Goal: Use online tool/utility: Utilize a website feature to perform a specific function

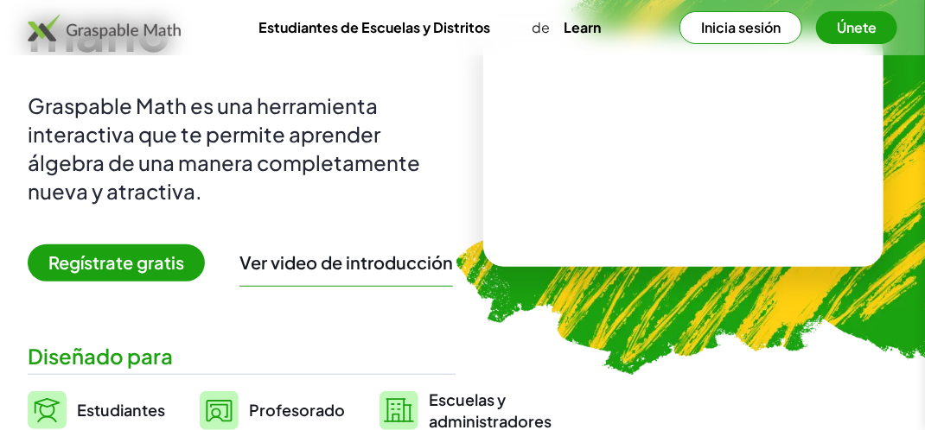
scroll to position [245, 0]
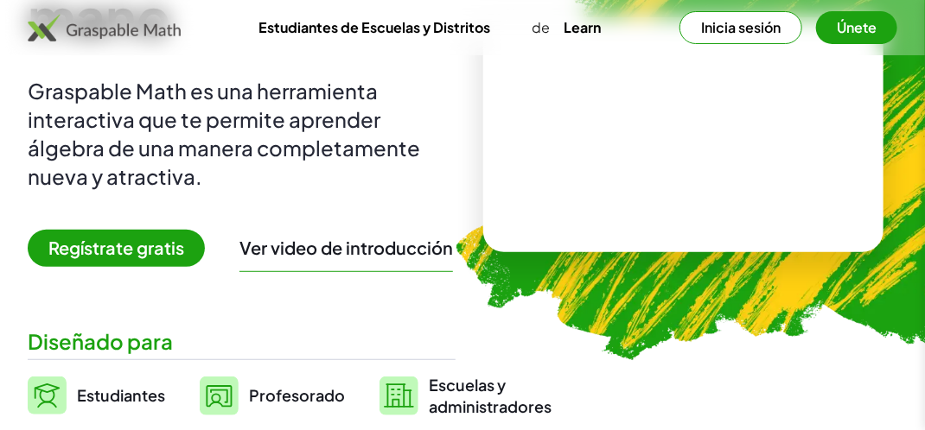
click at [91, 224] on div "Matemáticas al alcance de tu mano Graspable Math es una herramienta interactiva…" at bounding box center [242, 134] width 428 height 565
click at [93, 254] on span "Regístrate gratis" at bounding box center [116, 248] width 177 height 37
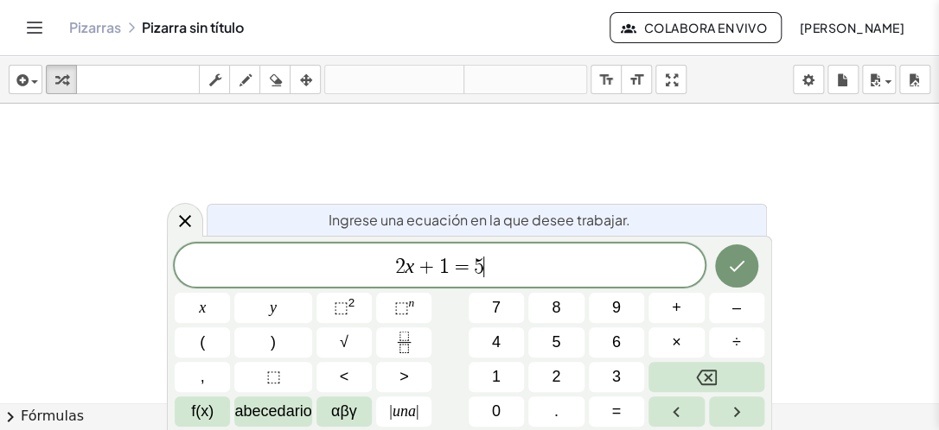
click at [499, 271] on span "2 x + 1 = 5 ​" at bounding box center [440, 267] width 530 height 24
click at [324, 135] on div at bounding box center [469, 403] width 939 height 598
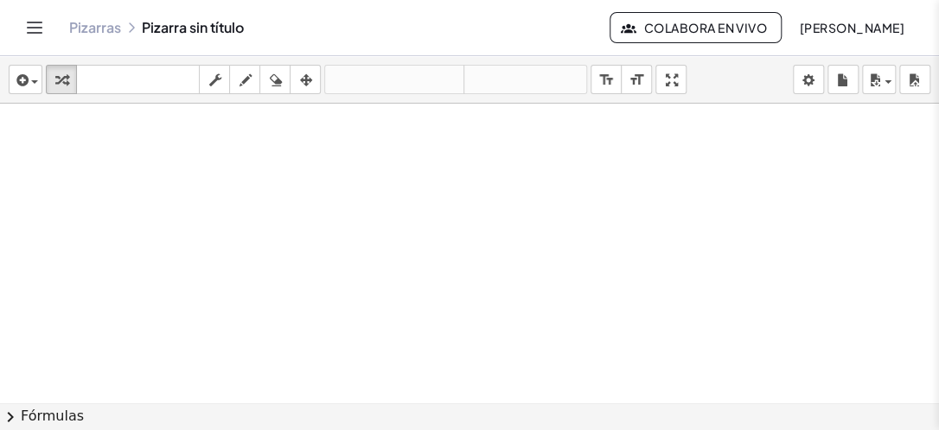
click at [345, 150] on div at bounding box center [469, 403] width 939 height 598
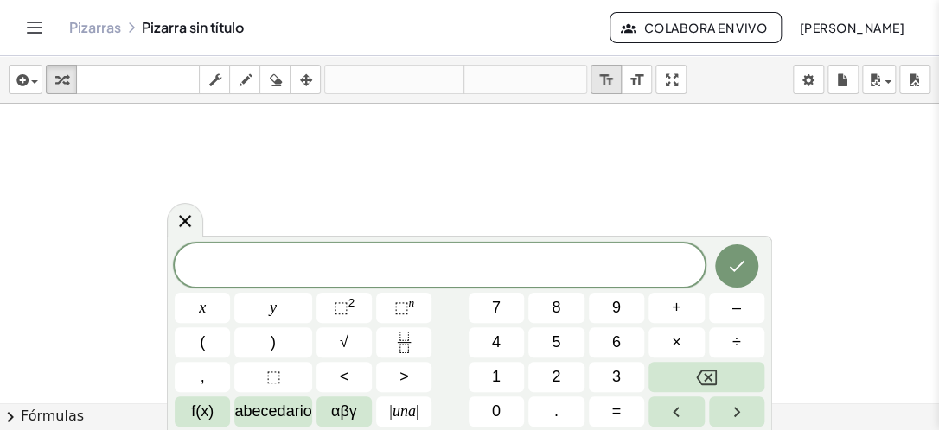
click at [612, 86] on icon "format_size" at bounding box center [606, 80] width 16 height 21
click at [474, 168] on div at bounding box center [469, 403] width 939 height 598
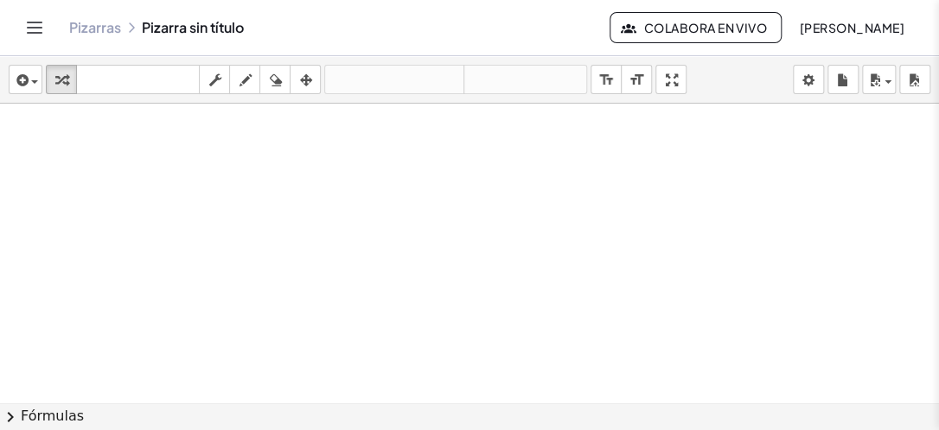
click at [474, 168] on div at bounding box center [469, 403] width 939 height 598
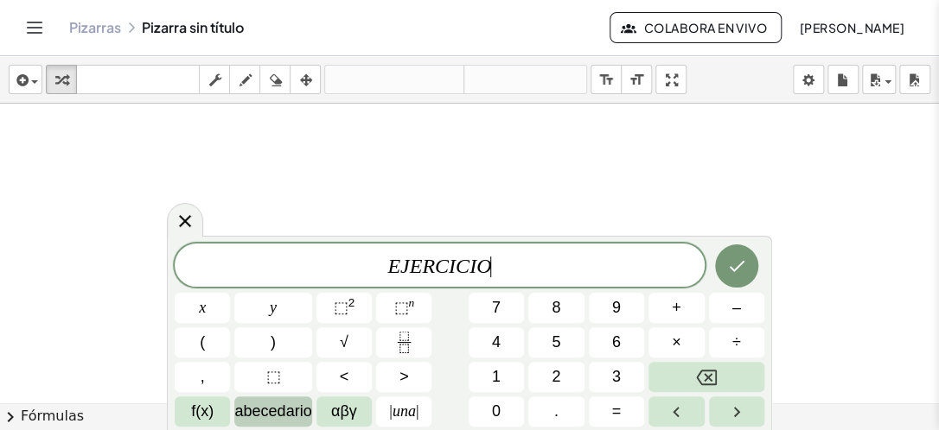
click at [264, 424] on span "abecedario" at bounding box center [272, 411] width 77 height 23
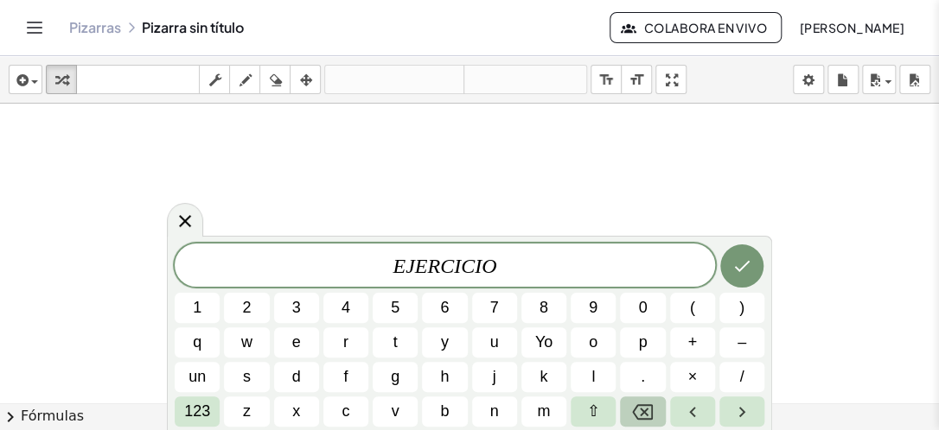
click at [648, 411] on icon "Retroceso" at bounding box center [642, 412] width 21 height 21
click at [647, 411] on icon "Retroceso" at bounding box center [642, 412] width 21 height 21
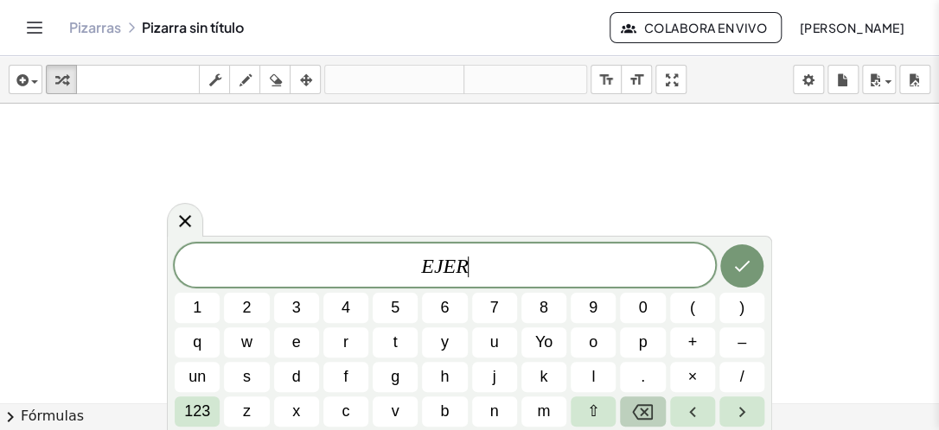
click at [647, 411] on icon "Retroceso" at bounding box center [642, 412] width 21 height 21
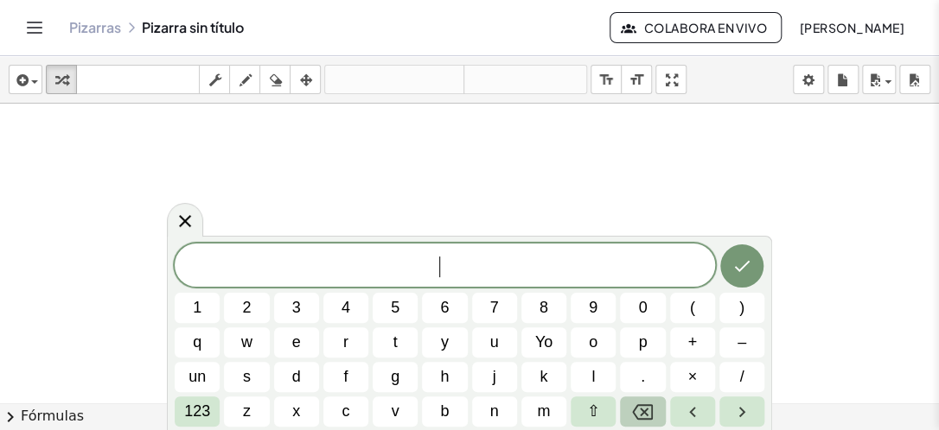
click at [647, 411] on icon "Retroceso" at bounding box center [642, 412] width 21 height 21
click at [456, 338] on div "​ 1 2 3 4 5 6 7 8 9 0 ( ) q w e r t y u Yo o p + – un s d f g h j k l . × / 123…" at bounding box center [470, 335] width 590 height 183
click at [282, 352] on button "e" at bounding box center [296, 343] width 45 height 30
click at [493, 382] on span "j" at bounding box center [494, 377] width 3 height 23
click at [731, 407] on icon "Flecha derecha" at bounding box center [741, 412] width 21 height 21
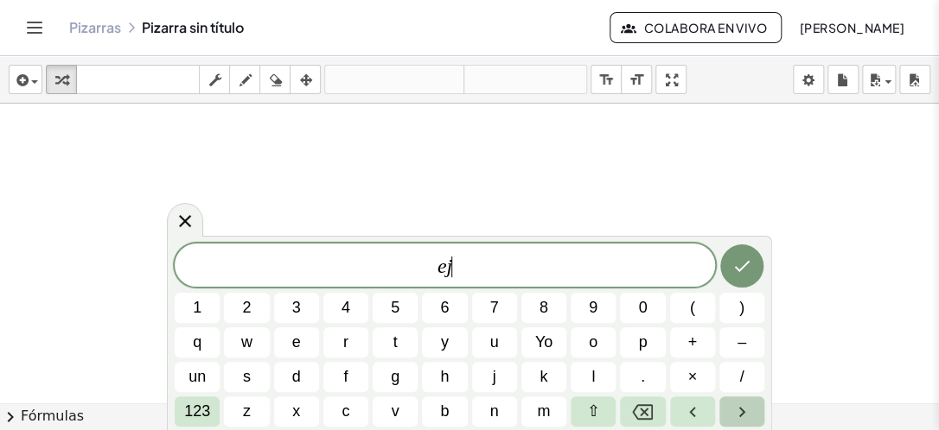
click at [731, 407] on icon "Flecha derecha" at bounding box center [741, 412] width 21 height 21
click at [695, 405] on icon "Flecha izquierda" at bounding box center [692, 412] width 21 height 21
click at [615, 271] on span "e j ​" at bounding box center [445, 267] width 540 height 24
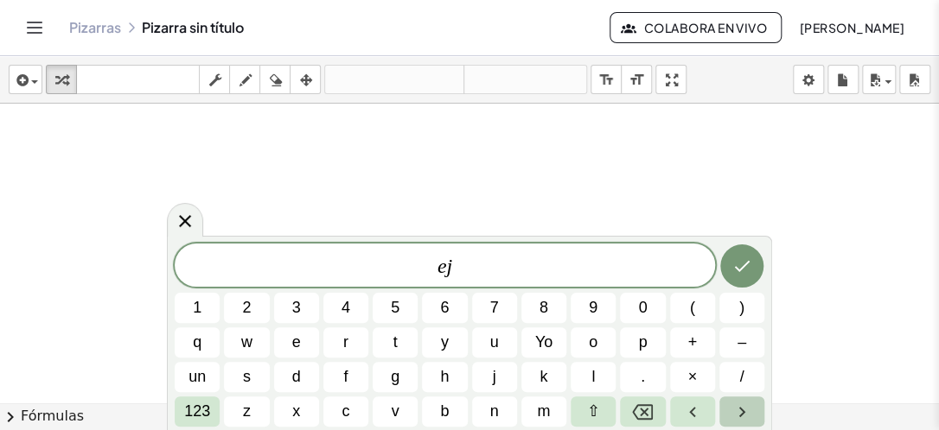
click at [749, 405] on icon "Flecha derecha" at bounding box center [741, 412] width 21 height 21
click at [183, 218] on icon at bounding box center [185, 220] width 21 height 21
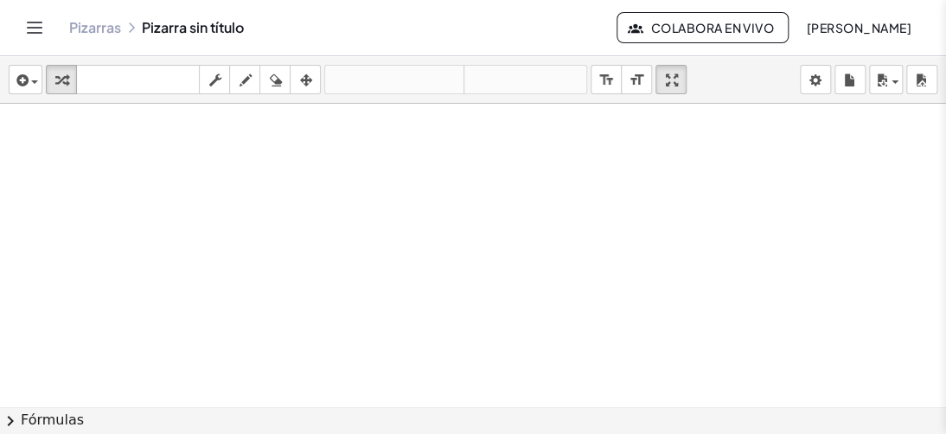
drag, startPoint x: 676, startPoint y: 80, endPoint x: 679, endPoint y: 144, distance: 64.1
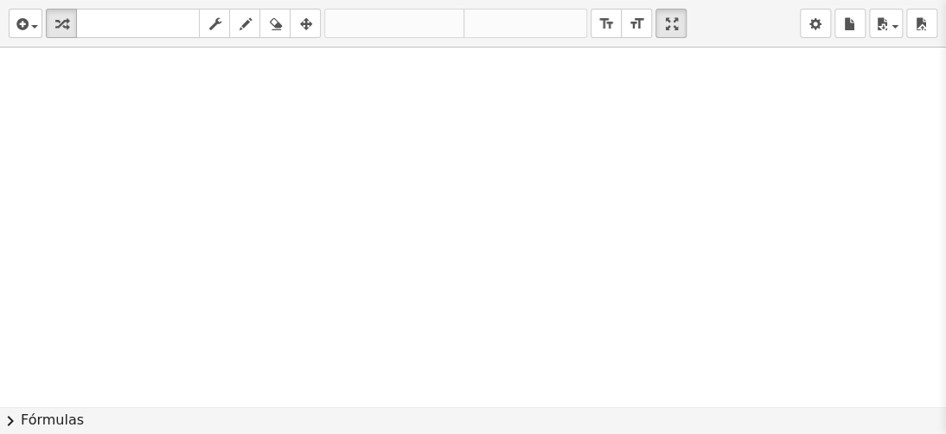
click at [679, 144] on div "insertar select one: Math Expression Function Text Youtube Video Graphing Geome…" at bounding box center [473, 217] width 946 height 434
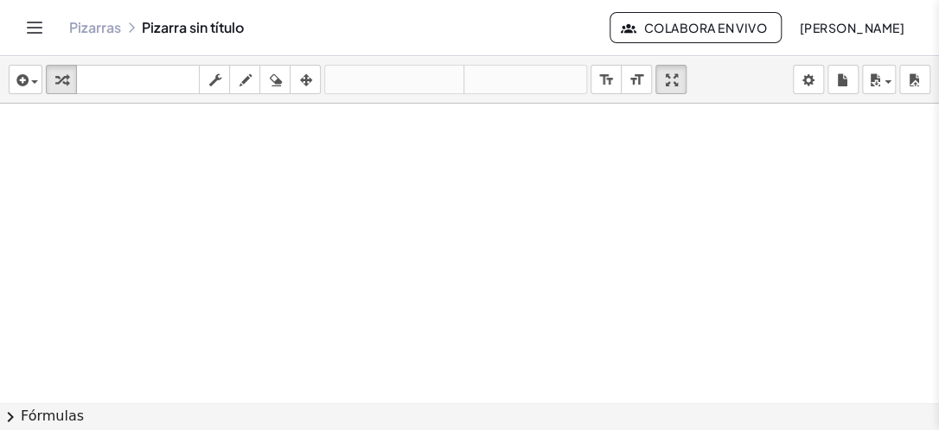
click at [138, 171] on div at bounding box center [469, 403] width 939 height 598
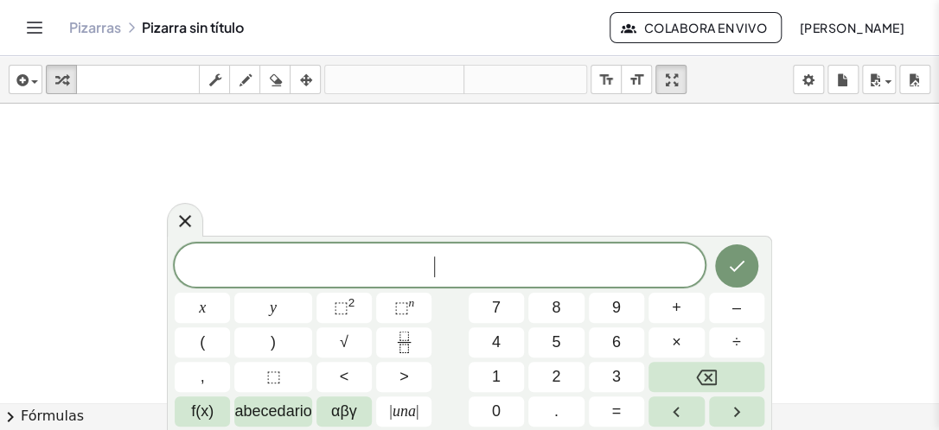
click at [138, 171] on div at bounding box center [469, 403] width 939 height 598
drag, startPoint x: 138, startPoint y: 171, endPoint x: 204, endPoint y: 157, distance: 67.1
click at [204, 157] on div at bounding box center [469, 403] width 939 height 598
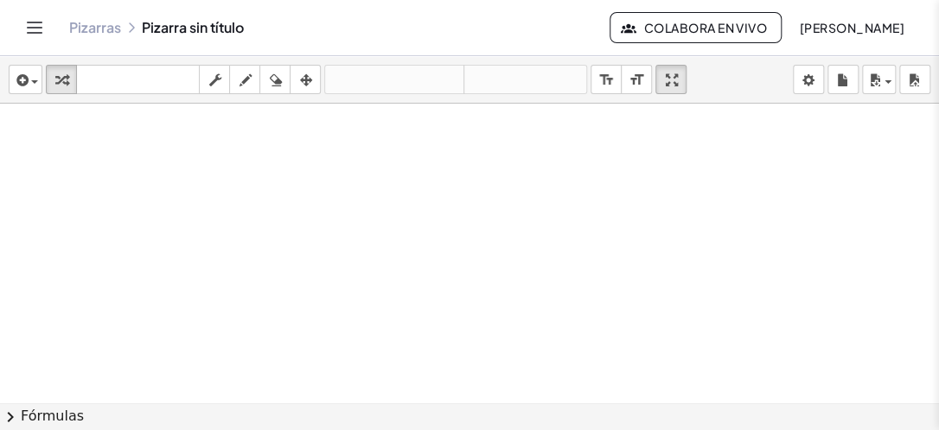
click at [204, 157] on div at bounding box center [469, 403] width 939 height 598
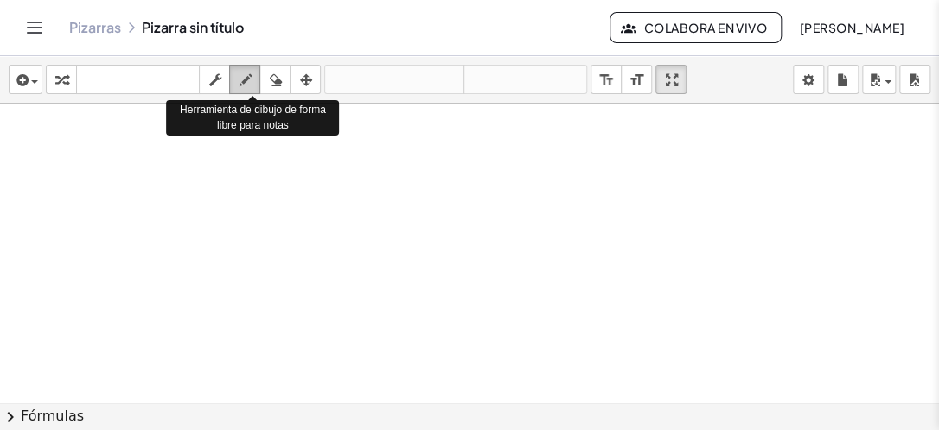
click at [251, 81] on icon "button" at bounding box center [245, 80] width 12 height 21
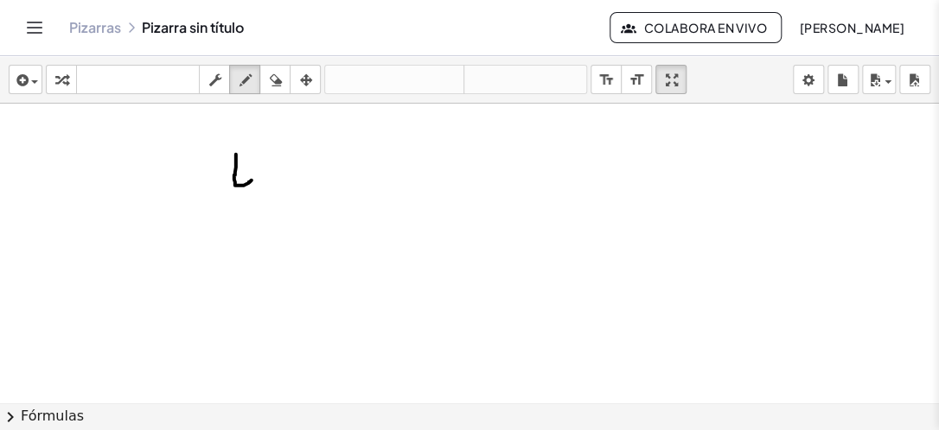
drag, startPoint x: 236, startPoint y: 154, endPoint x: 252, endPoint y: 180, distance: 30.2
click at [252, 180] on div at bounding box center [469, 403] width 939 height 598
click at [261, 78] on button "borrar" at bounding box center [274, 79] width 31 height 29
drag, startPoint x: 232, startPoint y: 188, endPoint x: 248, endPoint y: 138, distance: 52.8
click at [248, 138] on div at bounding box center [469, 403] width 939 height 598
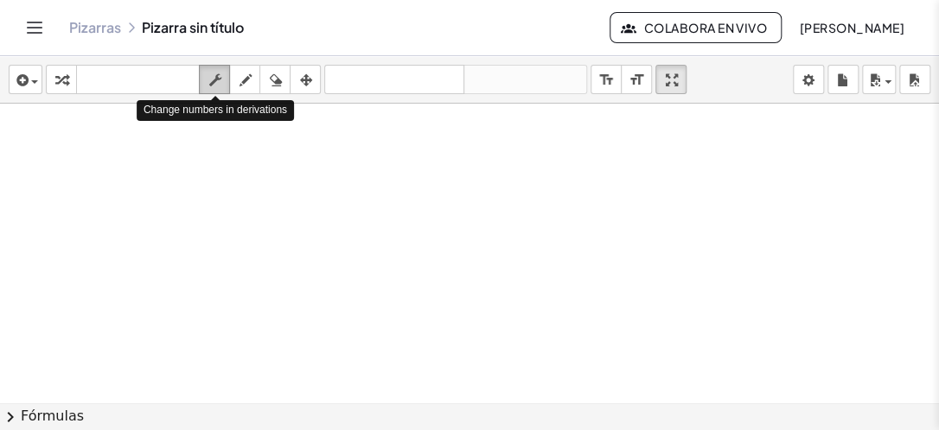
click at [222, 87] on div "button" at bounding box center [214, 79] width 22 height 21
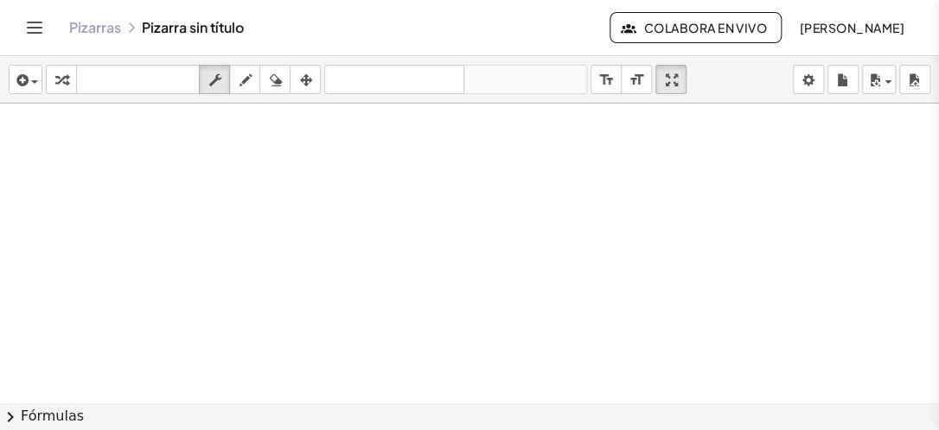
drag, startPoint x: 121, startPoint y: 156, endPoint x: 142, endPoint y: 190, distance: 40.3
click at [142, 190] on div at bounding box center [469, 403] width 939 height 598
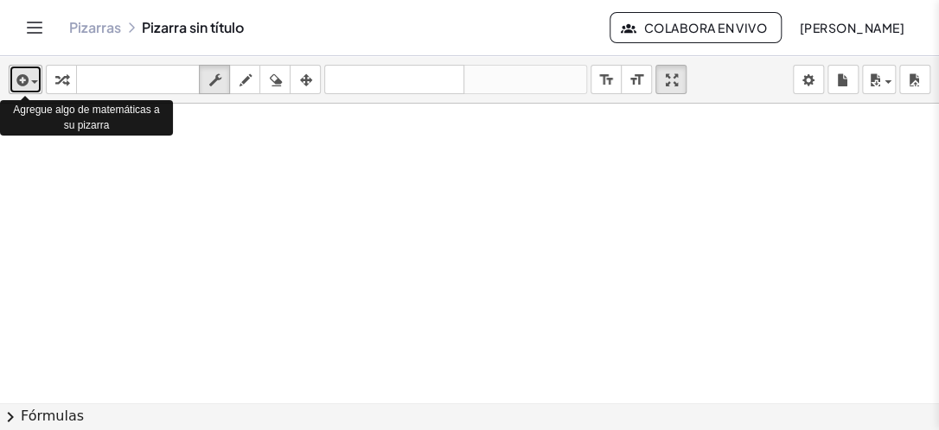
click at [27, 80] on icon "button" at bounding box center [21, 80] width 16 height 21
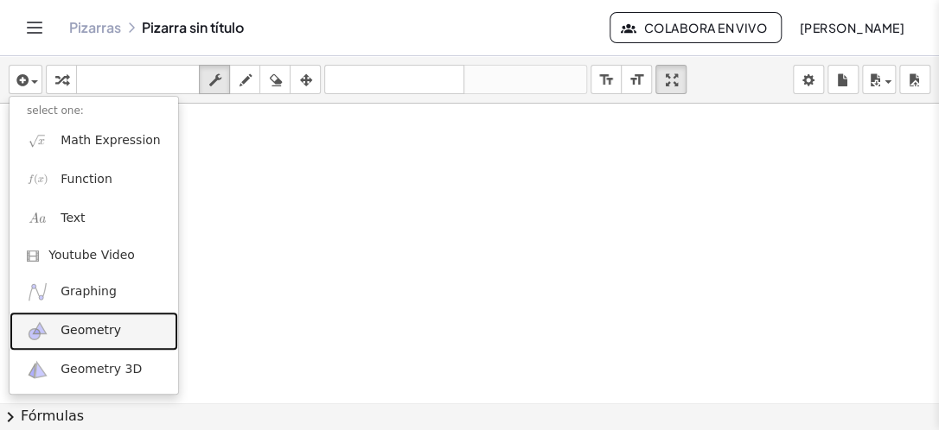
click at [48, 337] on link "Geometry" at bounding box center [94, 331] width 169 height 39
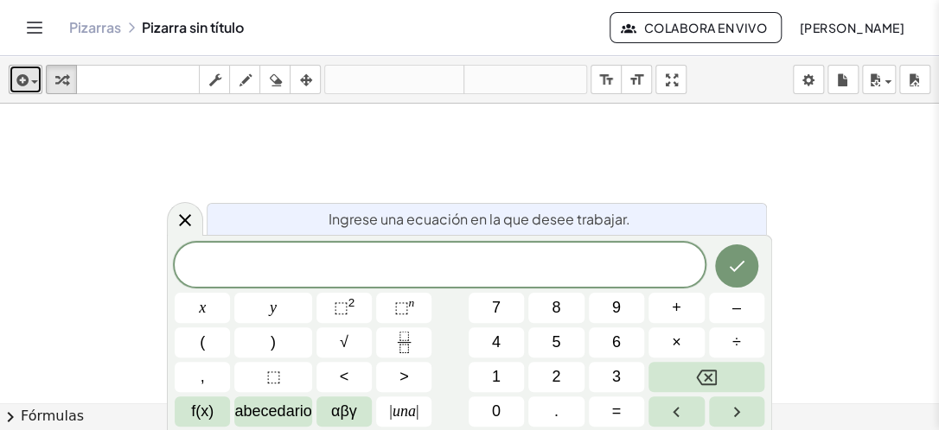
click at [33, 80] on div "button" at bounding box center [25, 79] width 25 height 21
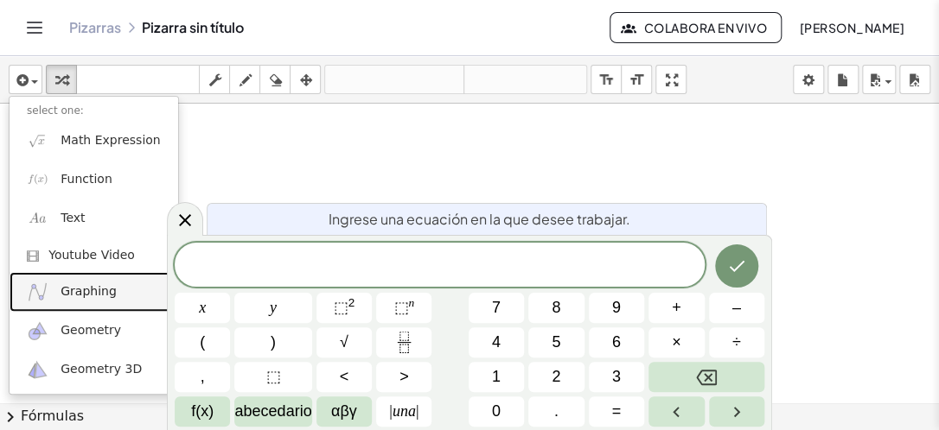
click at [73, 293] on span "Graphing" at bounding box center [89, 292] width 56 height 17
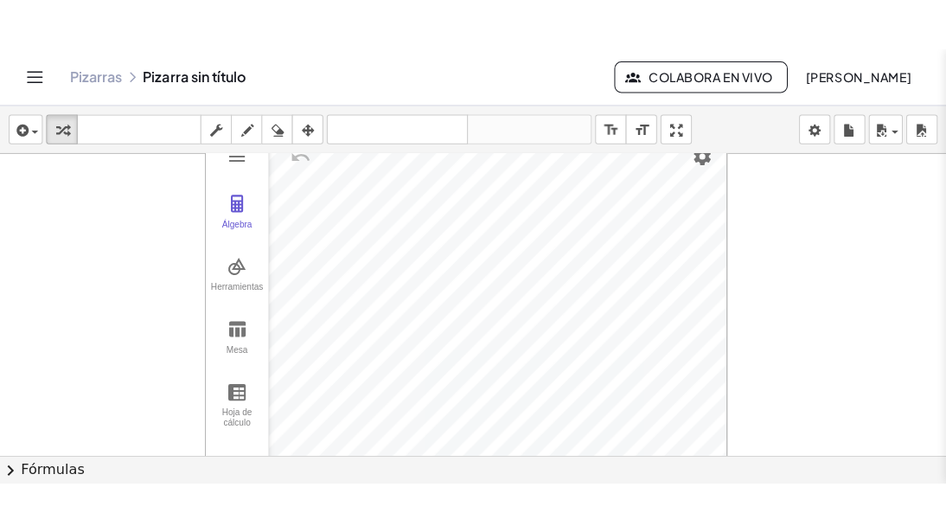
scroll to position [40, 0]
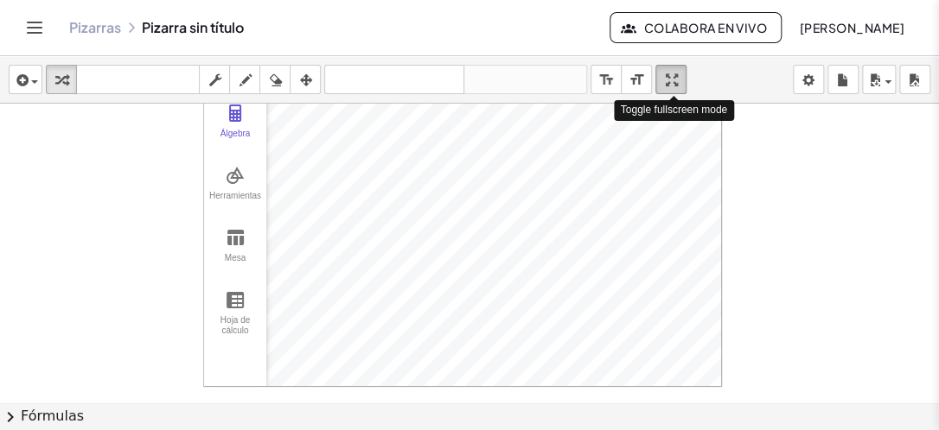
click at [664, 142] on div "insertar select one: Math Expression Function Text Youtube Video Graphing Geome…" at bounding box center [469, 243] width 939 height 374
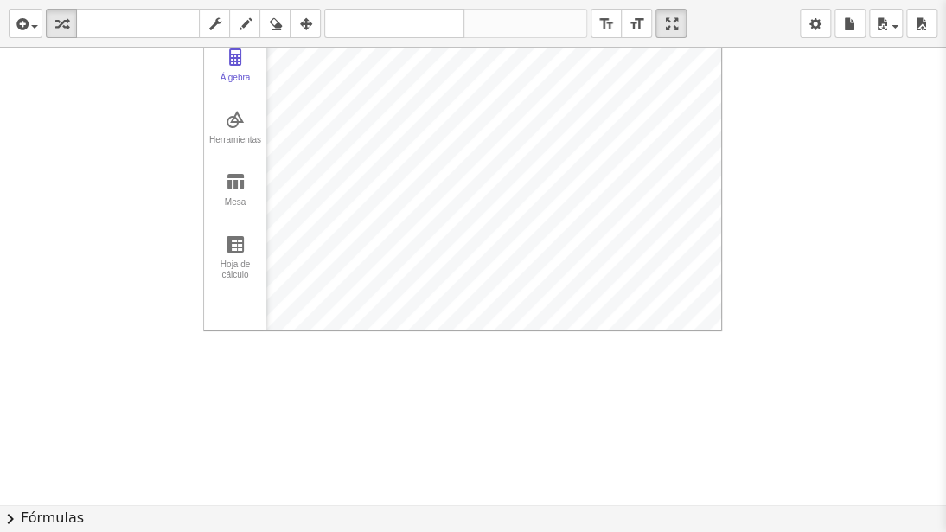
scroll to position [0, 0]
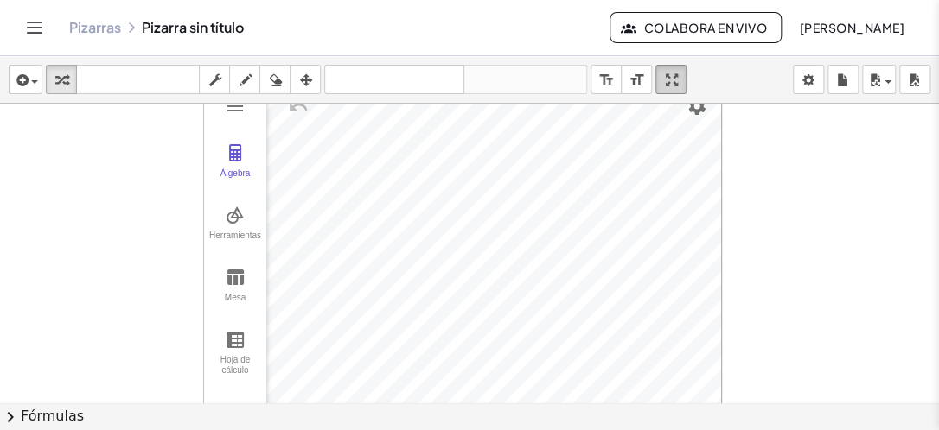
click at [670, 78] on icon "button" at bounding box center [671, 80] width 12 height 21
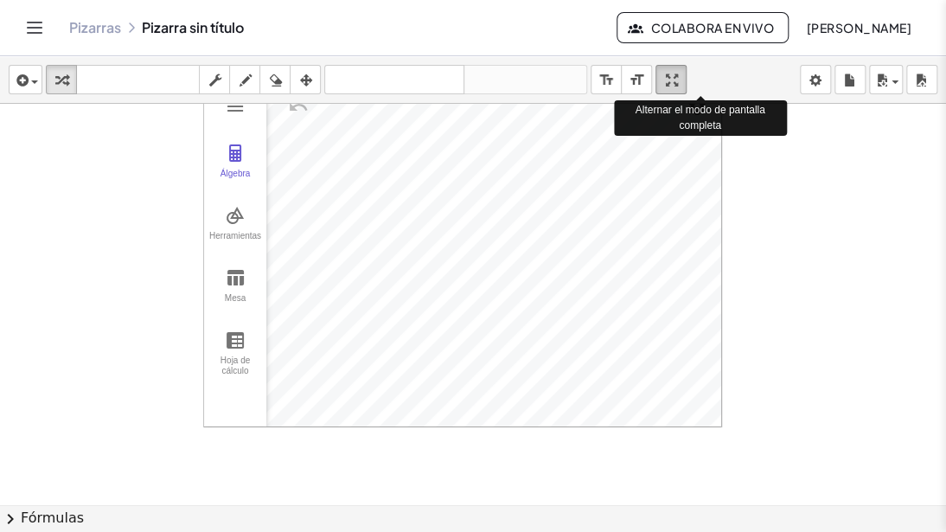
click at [673, 142] on div "insertar select one: Math Expression Function Text Youtube Video Graphing Geome…" at bounding box center [473, 293] width 946 height 475
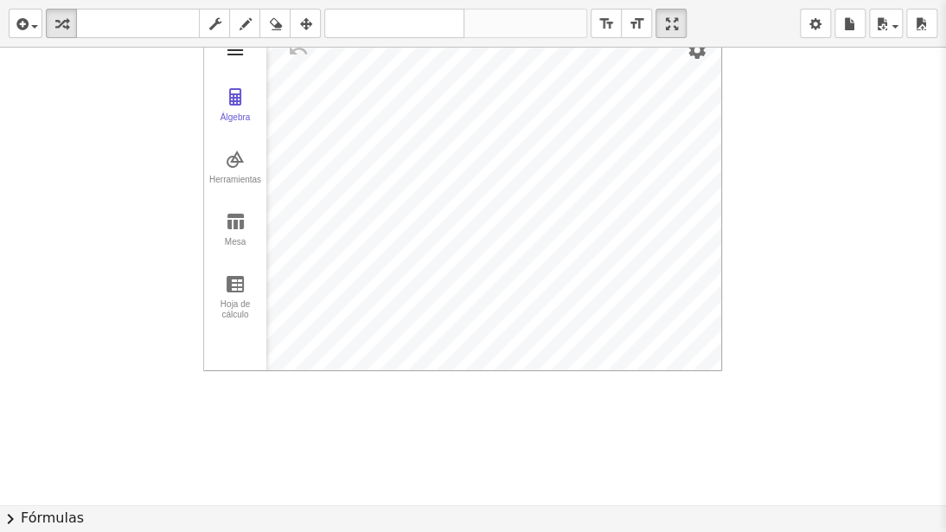
click at [235, 55] on img "Calculadora gráfica" at bounding box center [235, 50] width 21 height 21
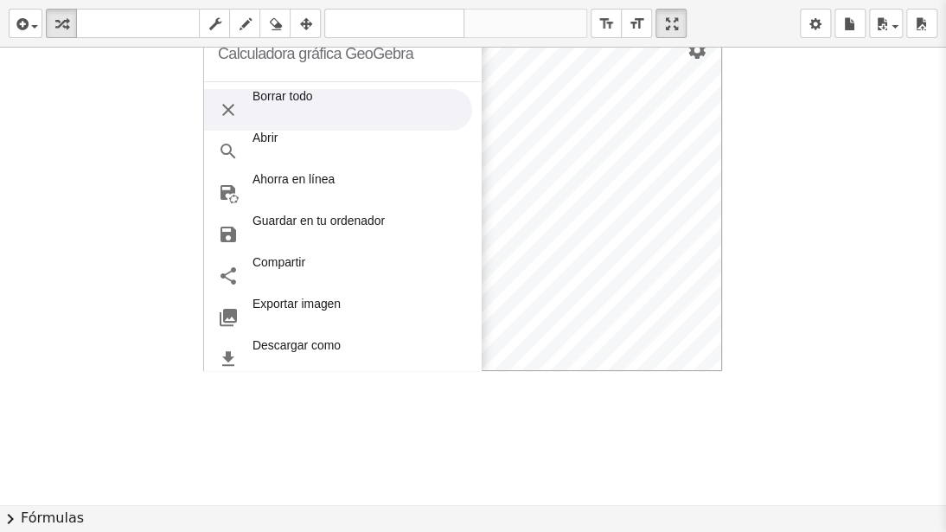
click at [235, 55] on div "Calculadora gráfica GeoGebra" at bounding box center [315, 53] width 195 height 55
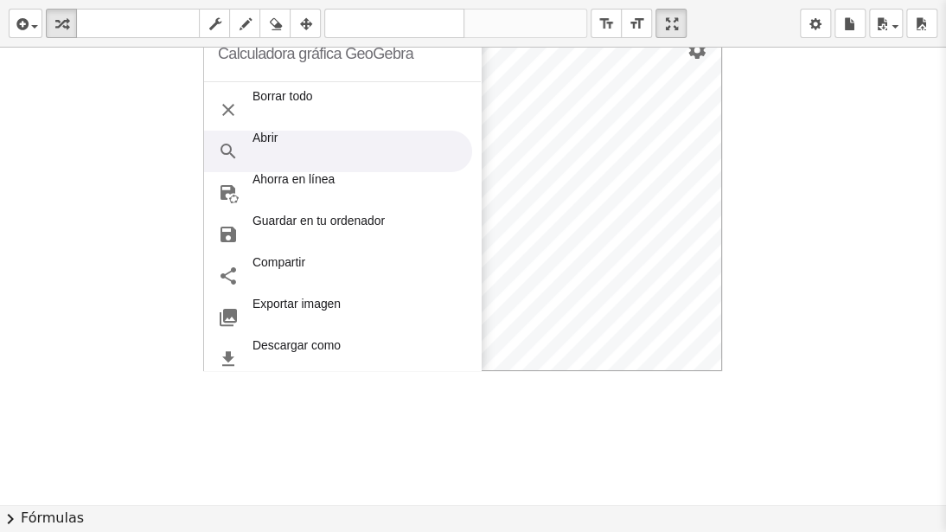
click at [836, 176] on div at bounding box center [473, 504] width 946 height 913
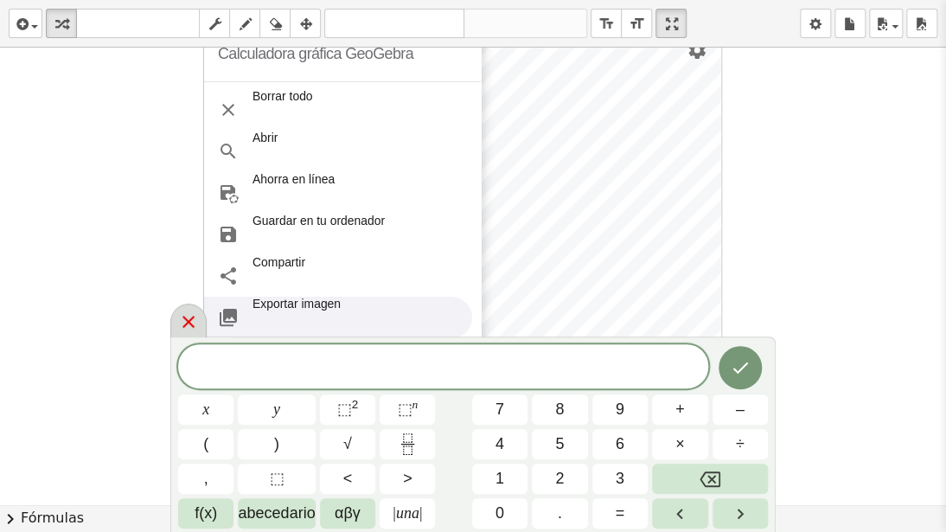
click at [176, 327] on div at bounding box center [188, 320] width 36 height 34
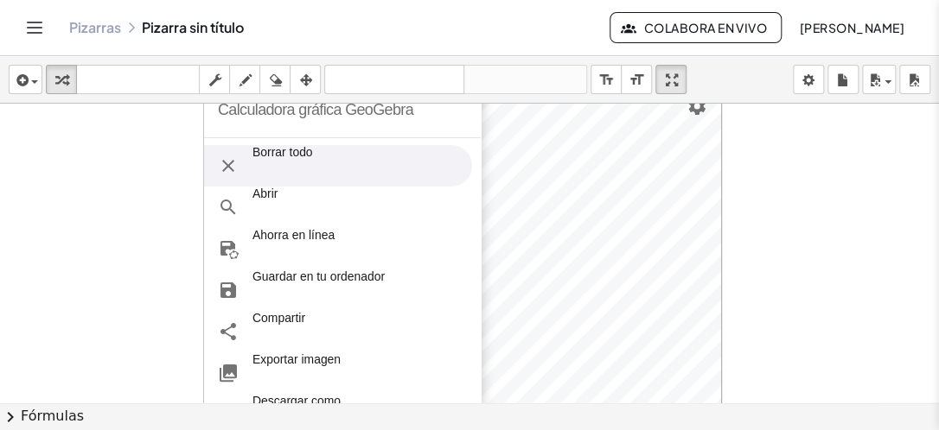
click at [319, 157] on li "Borrar todo" at bounding box center [338, 165] width 268 height 41
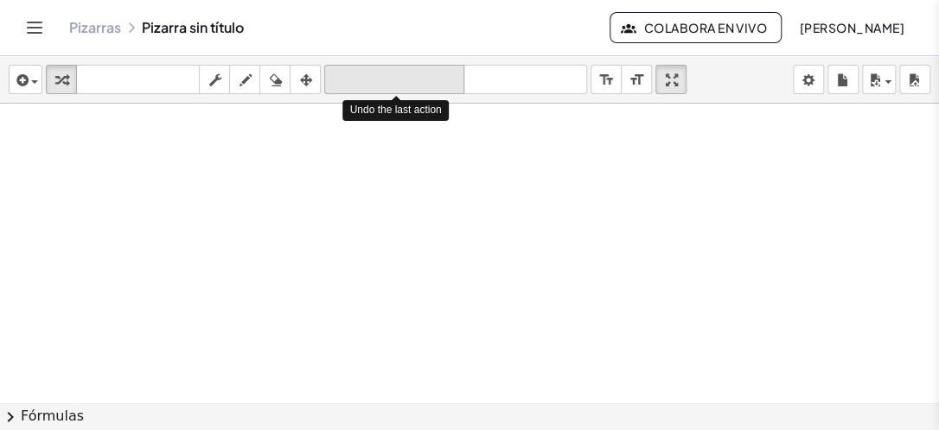
click at [427, 86] on icon "deshacer" at bounding box center [393, 80] width 131 height 21
click at [451, 78] on icon "deshacer" at bounding box center [393, 80] width 131 height 21
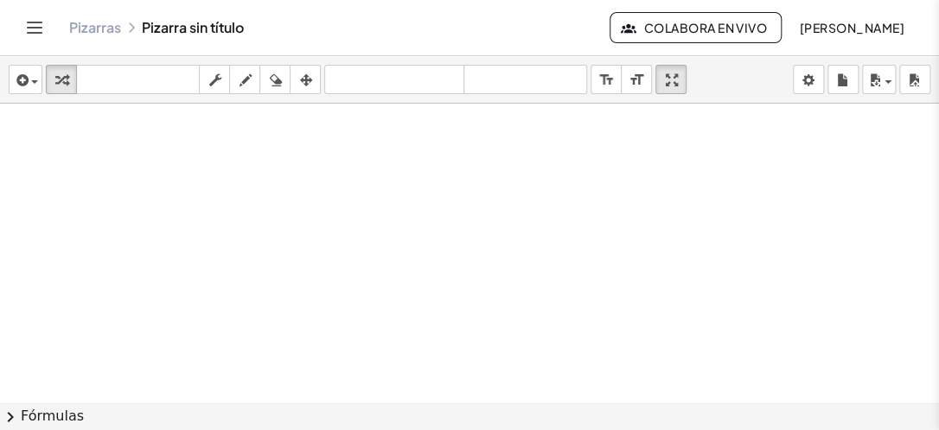
click at [513, 60] on div "insertar select one: Math Expression Function Text Youtube Video Graphing Geome…" at bounding box center [469, 80] width 939 height 48
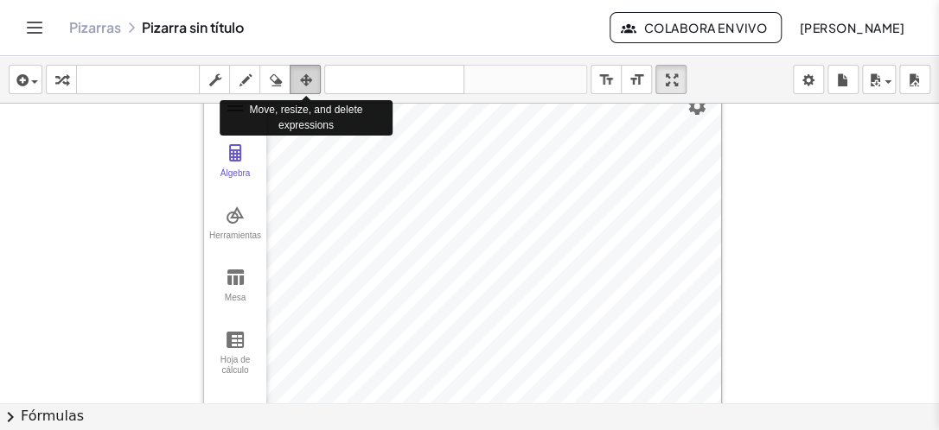
click at [303, 80] on icon "button" at bounding box center [305, 80] width 12 height 21
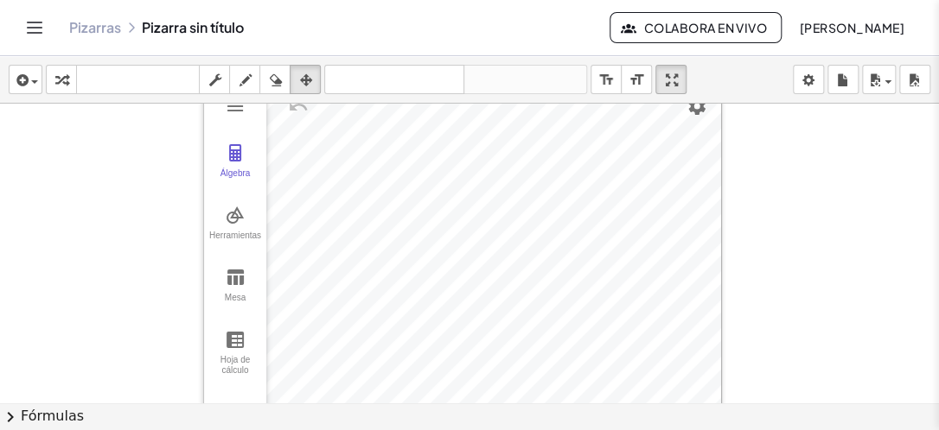
drag, startPoint x: 924, startPoint y: 162, endPoint x: 935, endPoint y: 165, distance: 11.8
click at [935, 165] on div "Álgebra Herramientas Mesa Hoja de cálculo Calculadora gráfica GeoGebra Basic To…" at bounding box center [469, 253] width 939 height 299
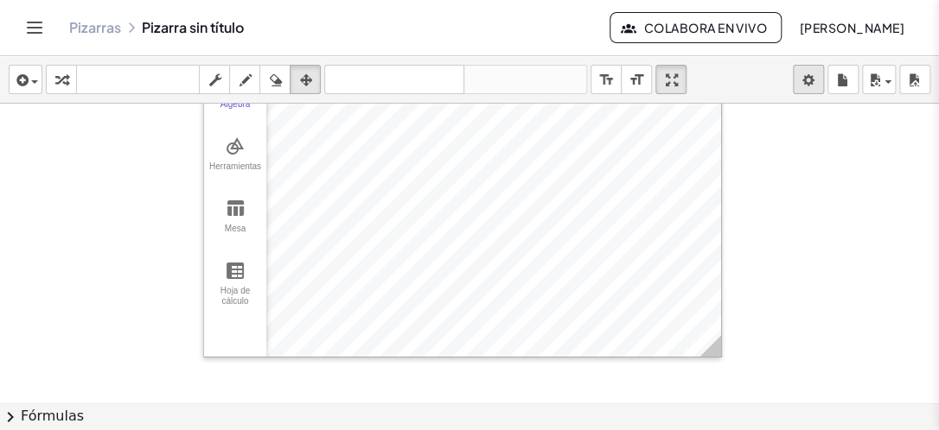
click at [813, 76] on body "Actividades matemáticas comprensibles Pizarras Clases Cuenta v1.28.3 | Política…" at bounding box center [469, 215] width 939 height 430
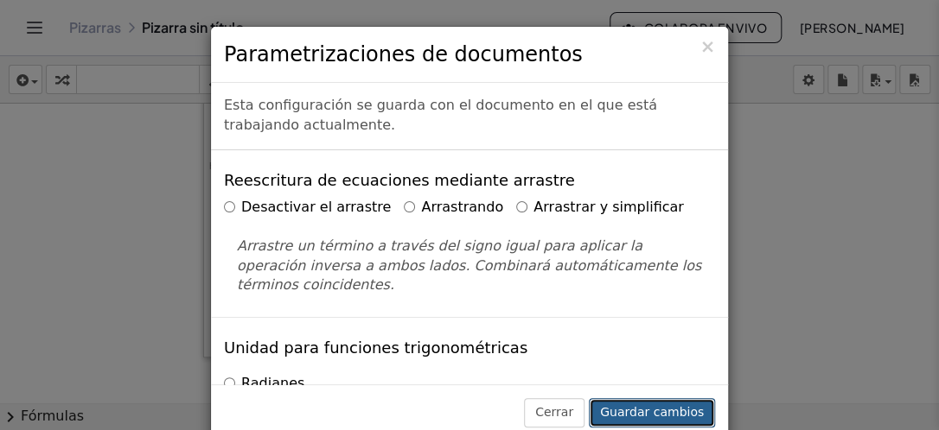
click at [646, 403] on button "Guardar cambios" at bounding box center [652, 412] width 126 height 29
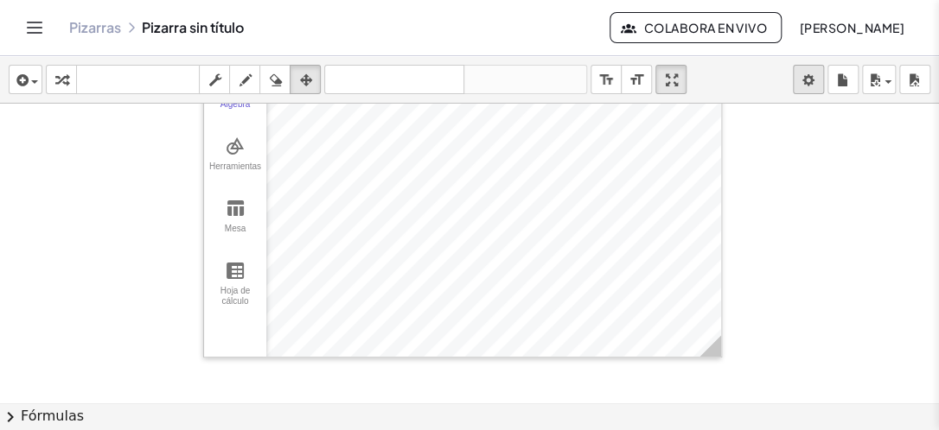
click at [806, 92] on body "Actividades matemáticas comprensibles Pizarras Clases Cuenta v1.28.3 | Política…" at bounding box center [469, 215] width 939 height 430
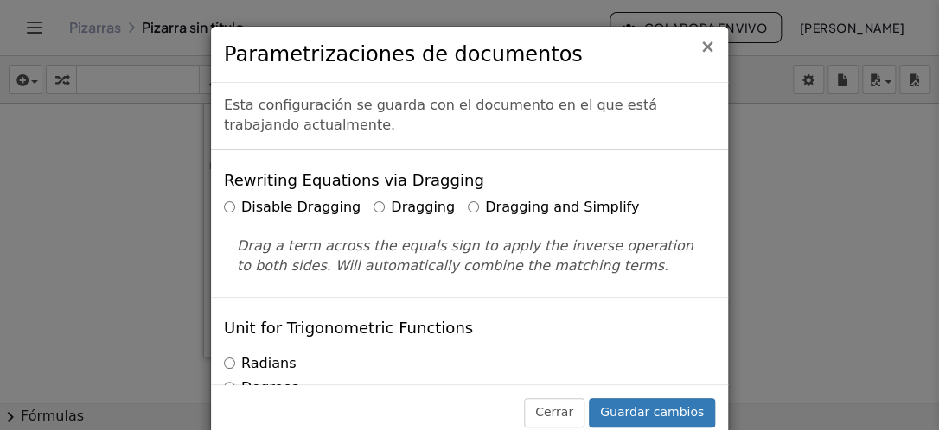
click at [710, 53] on span "×" at bounding box center [707, 46] width 16 height 21
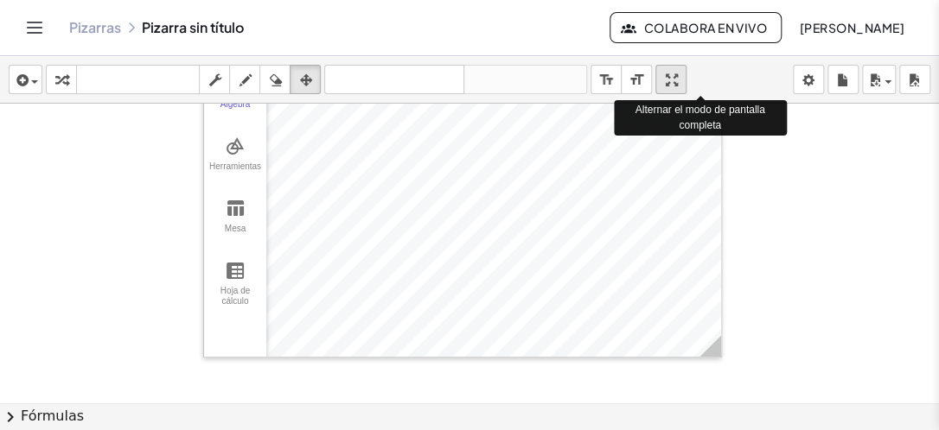
click at [673, 70] on icon "button" at bounding box center [671, 80] width 12 height 21
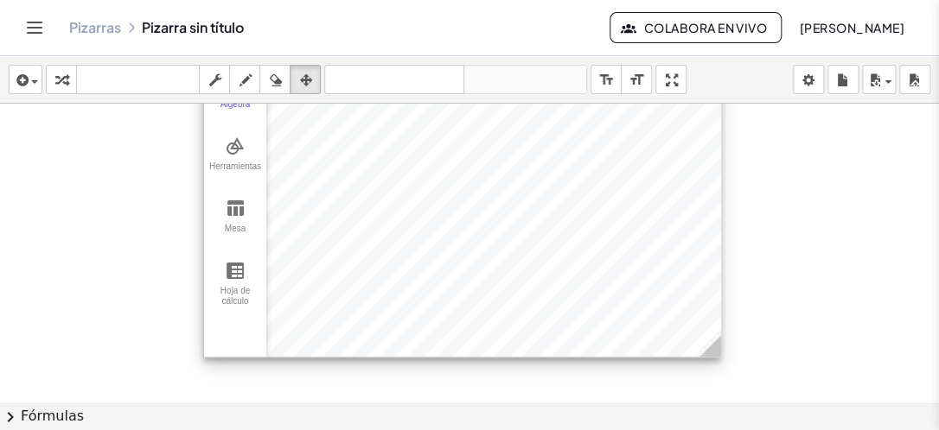
click at [688, 192] on div at bounding box center [462, 185] width 517 height 344
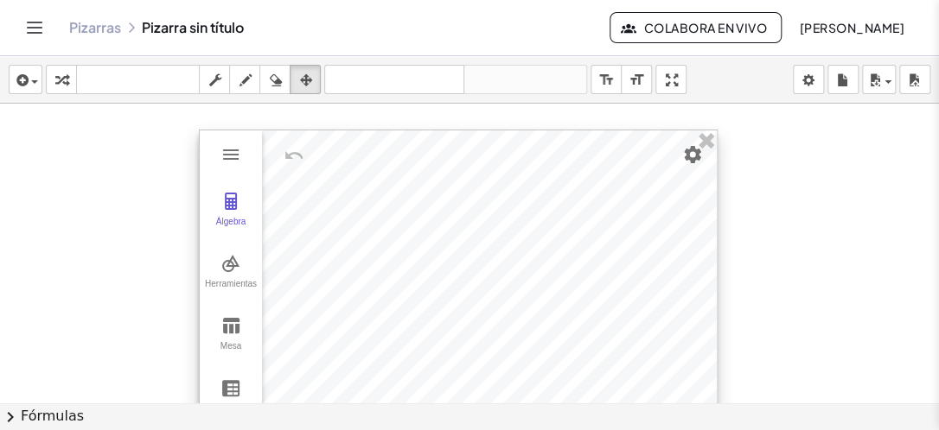
drag, startPoint x: 688, startPoint y: 192, endPoint x: 684, endPoint y: 309, distance: 117.6
click at [684, 309] on div at bounding box center [458, 303] width 517 height 344
click at [231, 191] on img "Calculadora gráfica" at bounding box center [230, 201] width 21 height 21
drag, startPoint x: 322, startPoint y: 185, endPoint x: 318, endPoint y: 195, distance: 10.9
click at [318, 195] on div "Álgebra" at bounding box center [305, 230] width 86 height 203
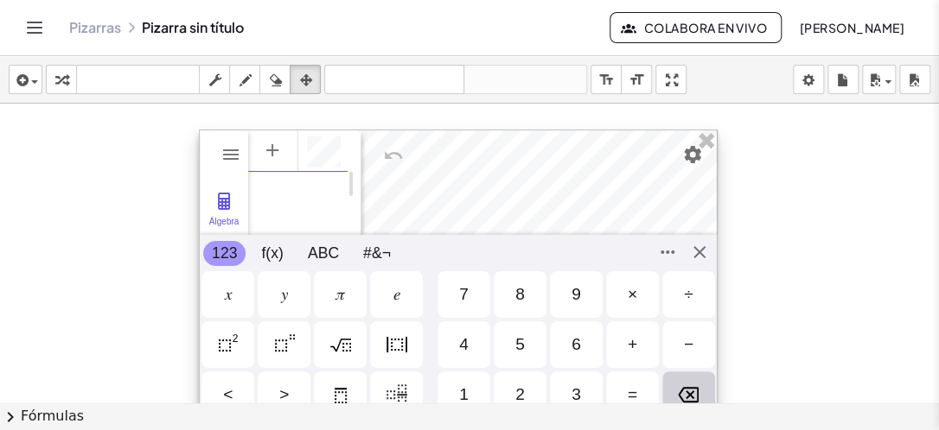
scroll to position [10, 0]
drag, startPoint x: 631, startPoint y: 247, endPoint x: 634, endPoint y: 223, distance: 24.4
click at [634, 223] on div "Álgebra Herramientas Mesa Hoja de cálculo Calculadora gráfica GeoGebra Basic To…" at bounding box center [458, 303] width 519 height 346
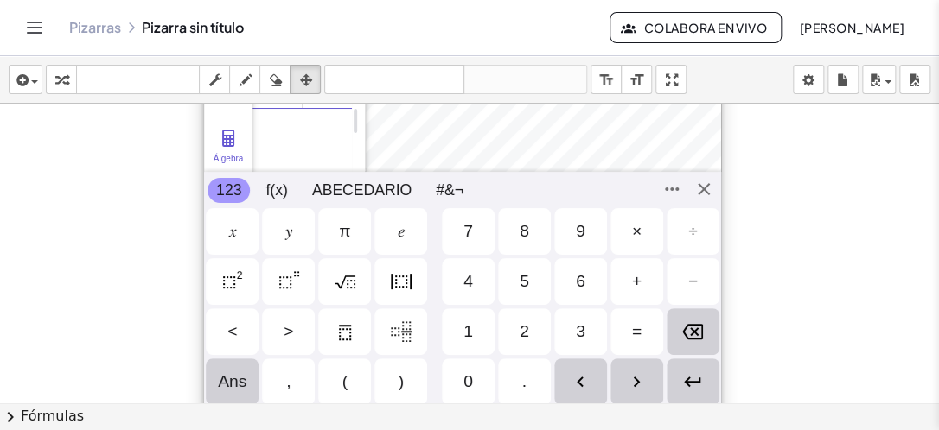
drag, startPoint x: 634, startPoint y: 223, endPoint x: 640, endPoint y: 161, distance: 62.5
click at [640, 161] on div at bounding box center [462, 239] width 517 height 344
click at [478, 377] on div "0" at bounding box center [469, 383] width 53 height 47
click at [519, 382] on div "." at bounding box center [525, 383] width 53 height 47
click at [683, 328] on img "Retroceso" at bounding box center [693, 332] width 21 height 21
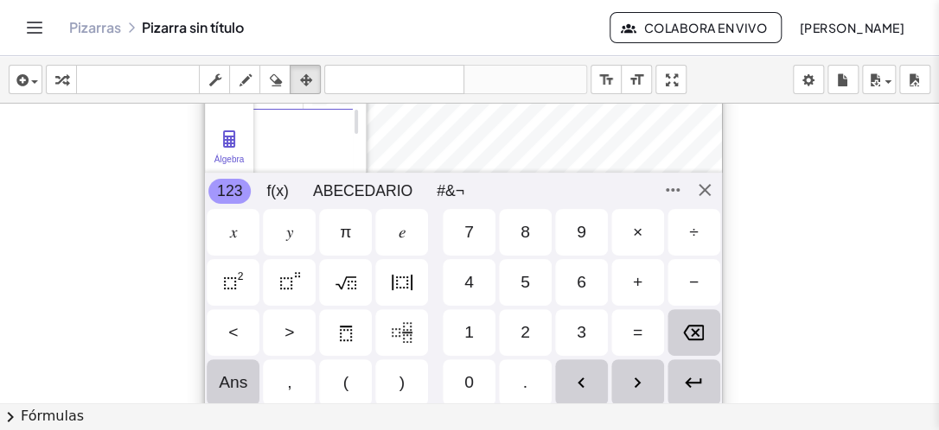
click at [683, 328] on img "Retroceso" at bounding box center [693, 332] width 21 height 21
drag, startPoint x: 683, startPoint y: 328, endPoint x: 338, endPoint y: 382, distance: 349.0
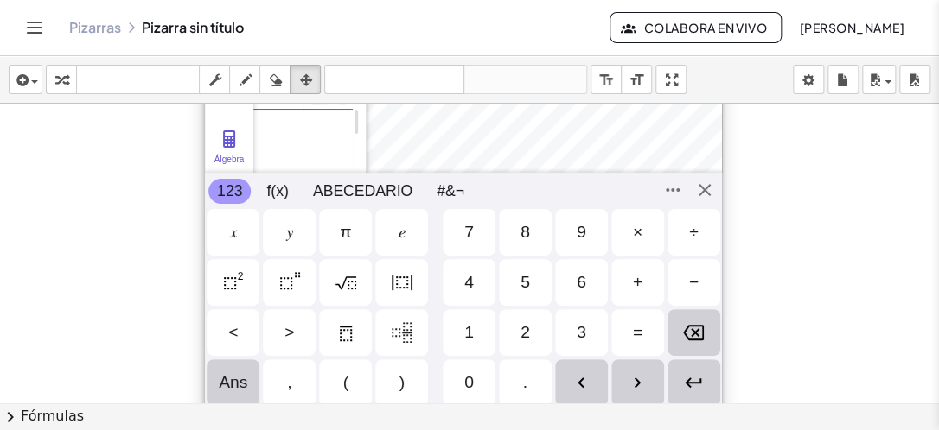
click at [338, 382] on div "𝑥 𝑦 π 𝑒 7 8 9 × ÷ 4 5 6 + − < > 1 2 3 = Ans , ( ) 0 ." at bounding box center [463, 307] width 517 height 201
click at [338, 382] on div "(" at bounding box center [345, 383] width 53 height 47
click at [453, 382] on div "0" at bounding box center [469, 383] width 53 height 47
click at [287, 389] on div "," at bounding box center [289, 383] width 53 height 47
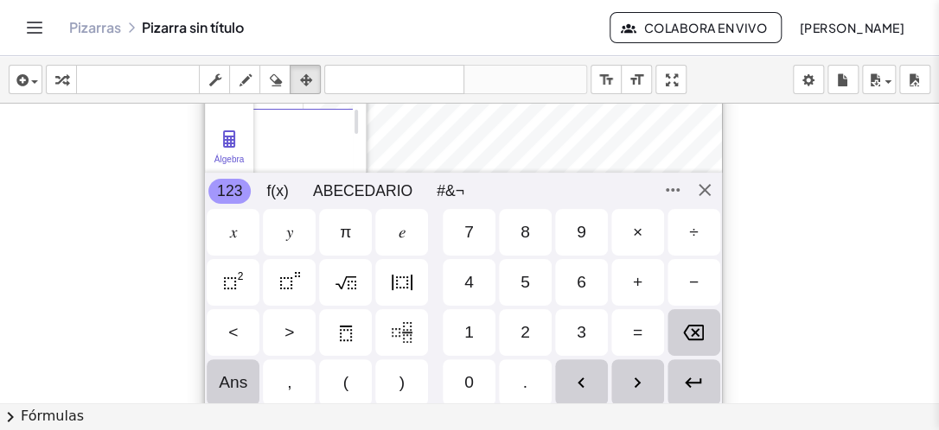
click at [449, 382] on div "0" at bounding box center [469, 383] width 53 height 47
click at [394, 370] on div ")" at bounding box center [401, 383] width 53 height 47
click at [824, 278] on div at bounding box center [469, 334] width 939 height 598
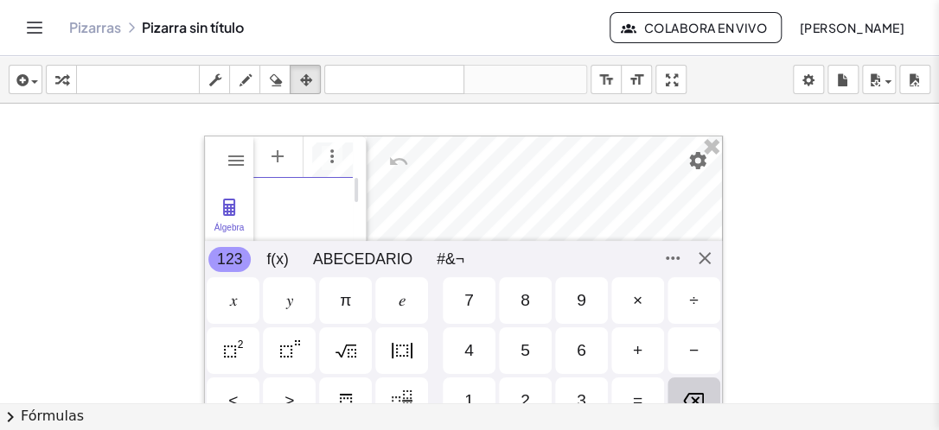
scroll to position [0, 0]
click at [712, 213] on div at bounding box center [463, 309] width 517 height 344
click at [705, 252] on div "Álgebra Herramientas Mesa Hoja de cálculo Calculadora gráfica GeoGebra Basic To…" at bounding box center [463, 310] width 519 height 346
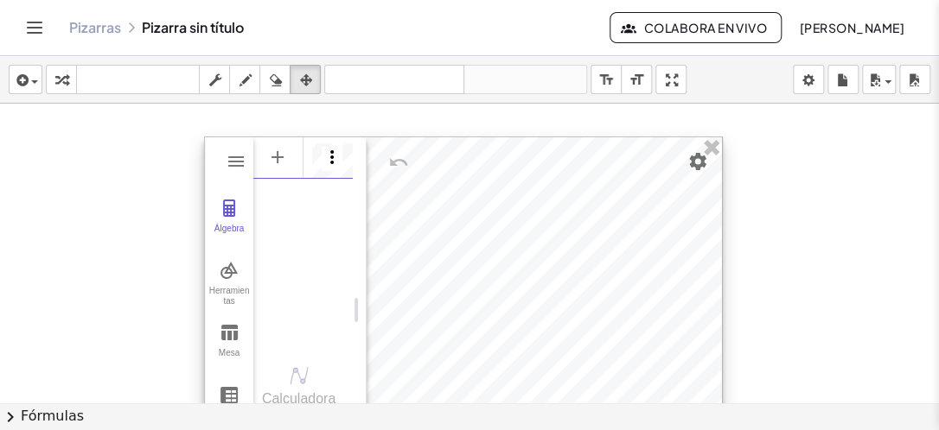
scroll to position [0, 24]
click at [322, 163] on img "Opciones" at bounding box center [332, 157] width 21 height 21
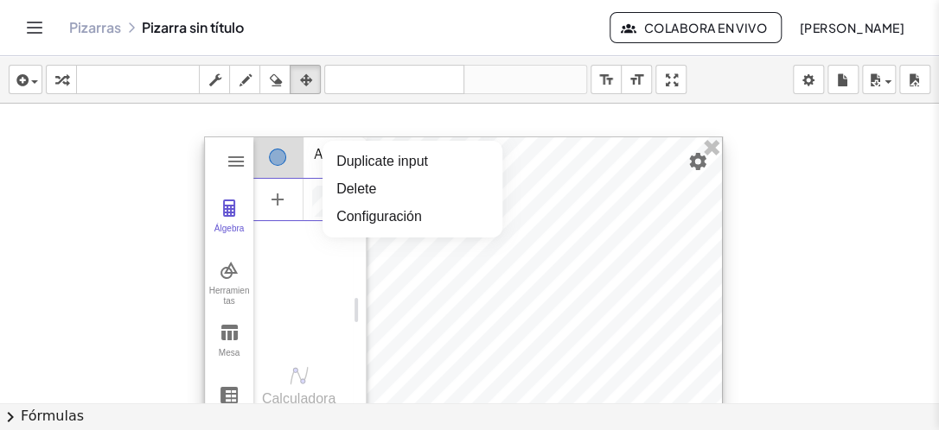
scroll to position [0, 0]
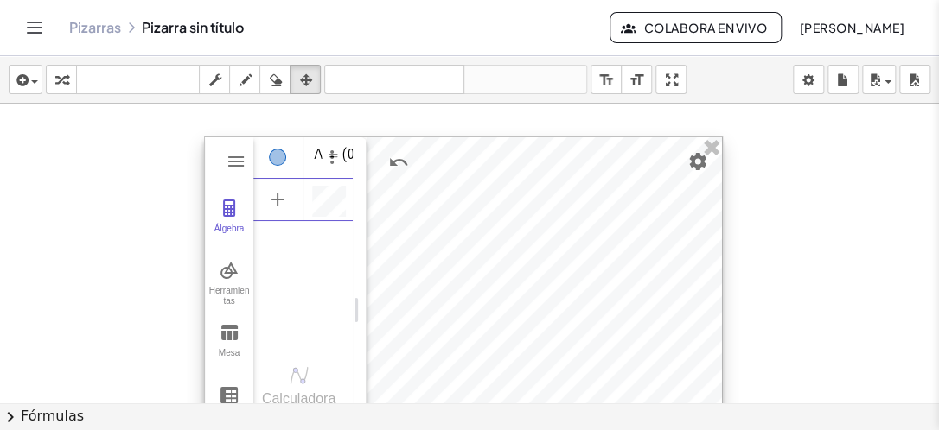
click at [303, 188] on div "Álgebra" at bounding box center [278, 199] width 50 height 41
click at [330, 299] on div "A = (0, 0)" at bounding box center [302, 238] width 99 height 205
click at [324, 203] on img "Opciones" at bounding box center [332, 199] width 21 height 21
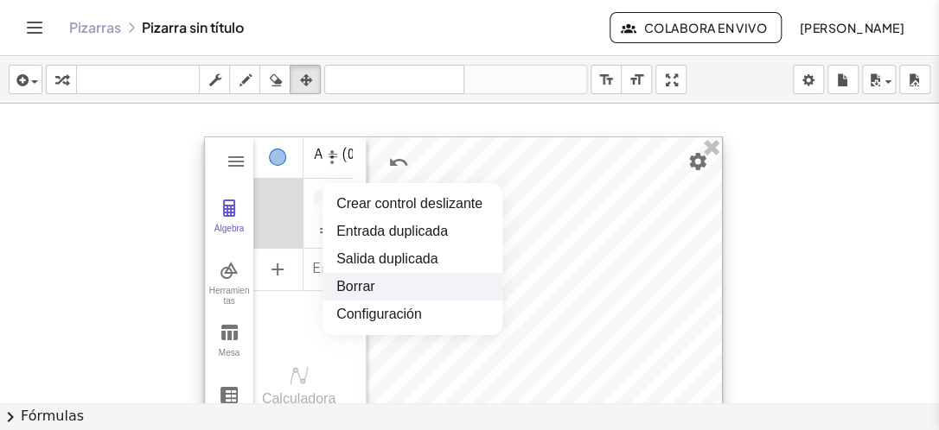
click at [342, 290] on li "Borrar" at bounding box center [412, 287] width 180 height 28
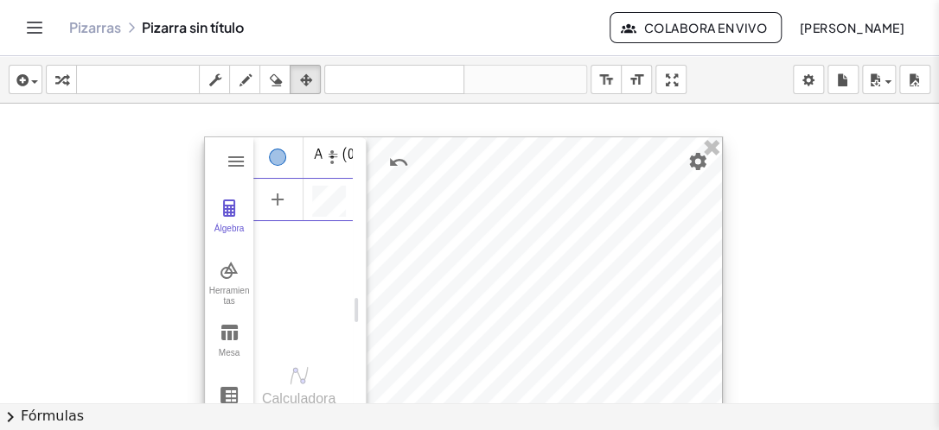
scroll to position [10, 0]
click at [239, 168] on img "Calculadora gráfica" at bounding box center [236, 161] width 21 height 21
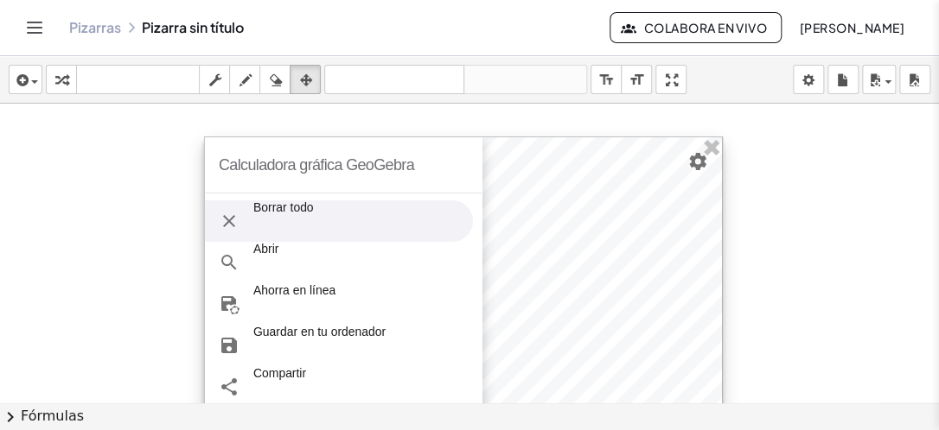
click at [229, 227] on img "Calculadora gráfica" at bounding box center [229, 221] width 21 height 21
